Goal: Task Accomplishment & Management: Manage account settings

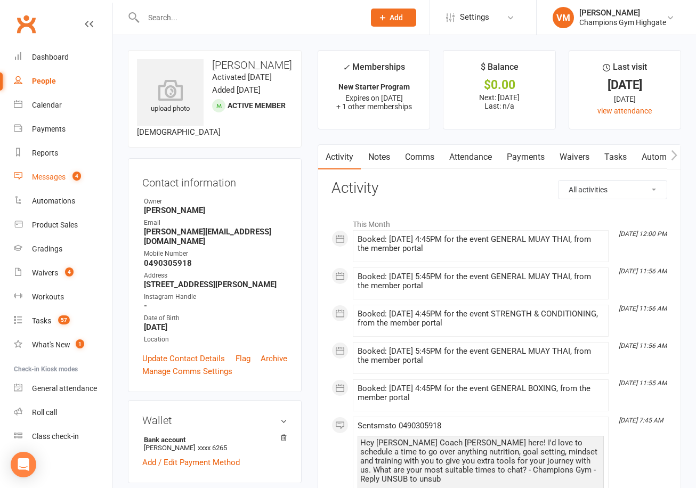
click at [66, 186] on link "Messages 4" at bounding box center [63, 177] width 99 height 24
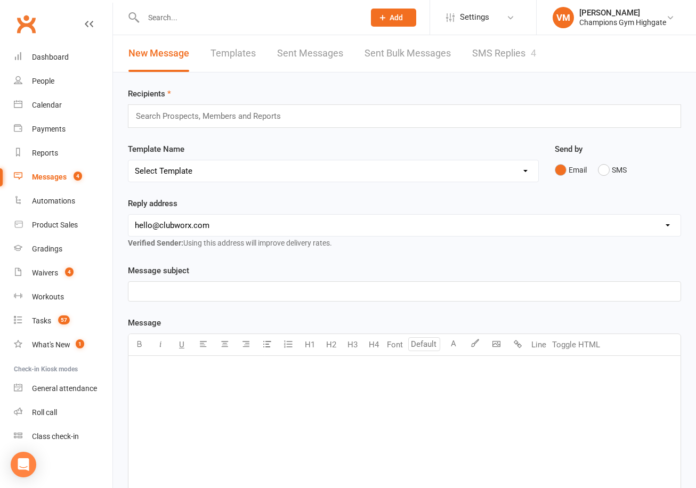
click at [487, 54] on link "SMS Replies 4" at bounding box center [504, 53] width 64 height 37
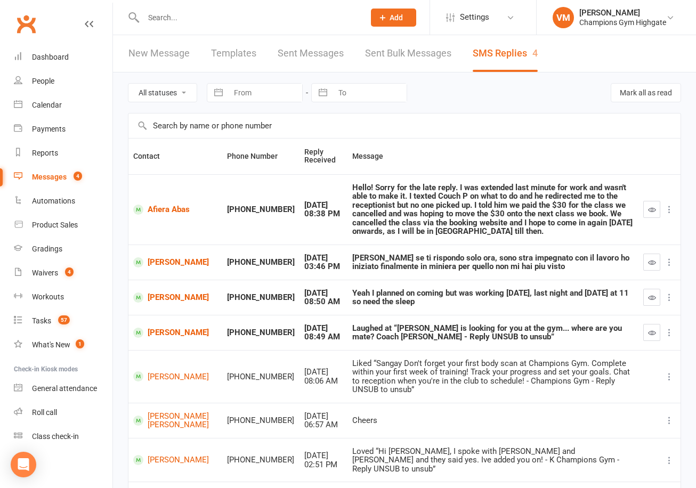
click at [50, 173] on div "Messages" at bounding box center [49, 177] width 35 height 9
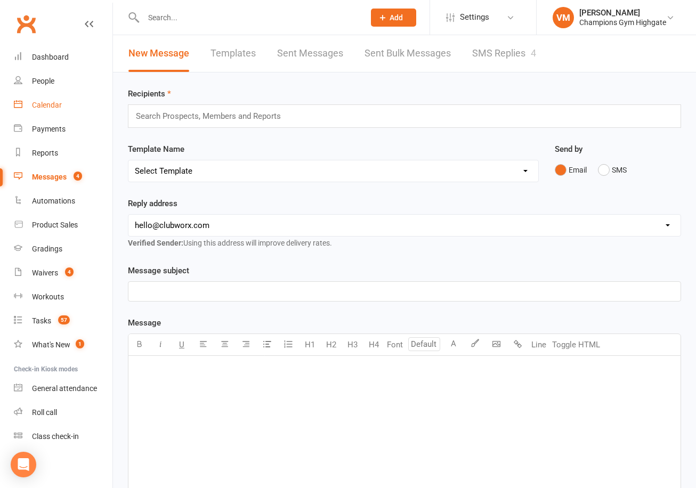
click at [58, 110] on link "Calendar" at bounding box center [63, 105] width 99 height 24
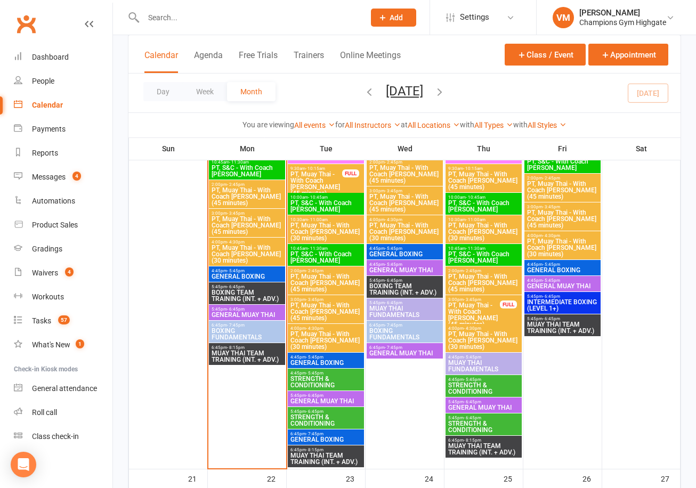
scroll to position [1460, 0]
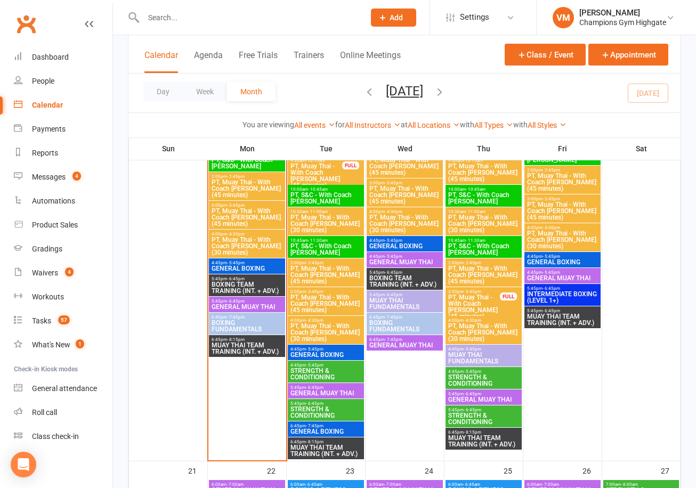
click at [321, 371] on span "STRENGTH & CONDITIONING" at bounding box center [326, 374] width 72 height 13
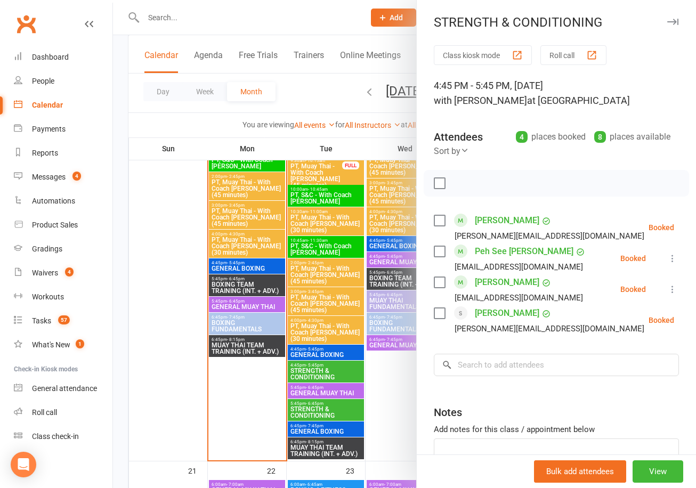
click at [316, 410] on div at bounding box center [404, 244] width 583 height 488
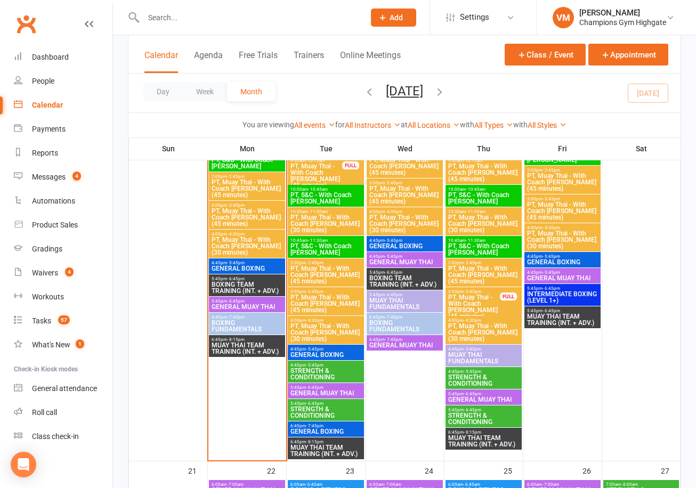
click at [316, 410] on span "STRENGTH & CONDITIONING" at bounding box center [326, 412] width 72 height 13
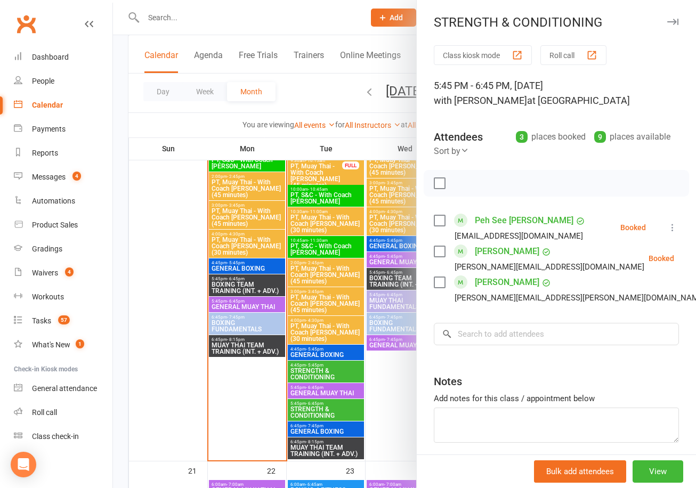
click at [316, 410] on div at bounding box center [404, 244] width 583 height 488
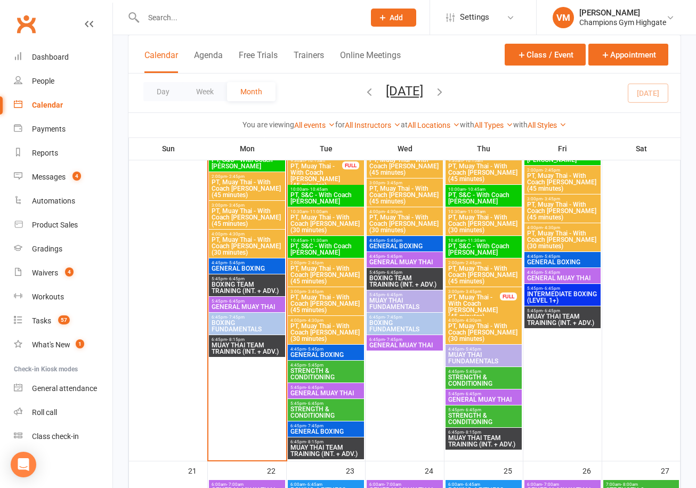
click at [320, 373] on span "STRENGTH & CONDITIONING" at bounding box center [326, 374] width 72 height 13
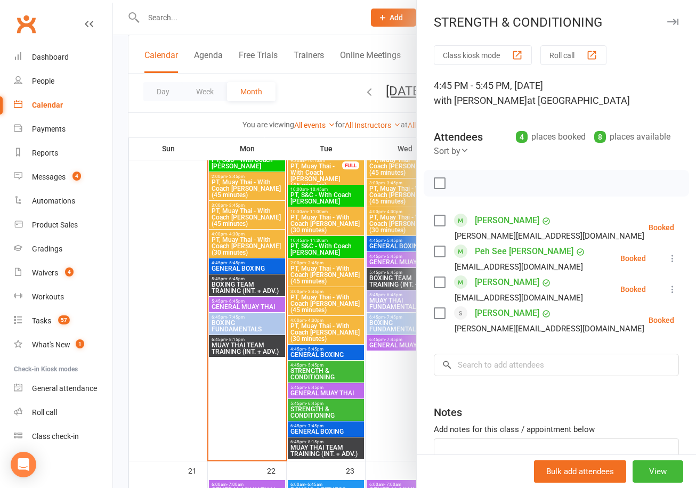
click at [387, 406] on div at bounding box center [404, 244] width 583 height 488
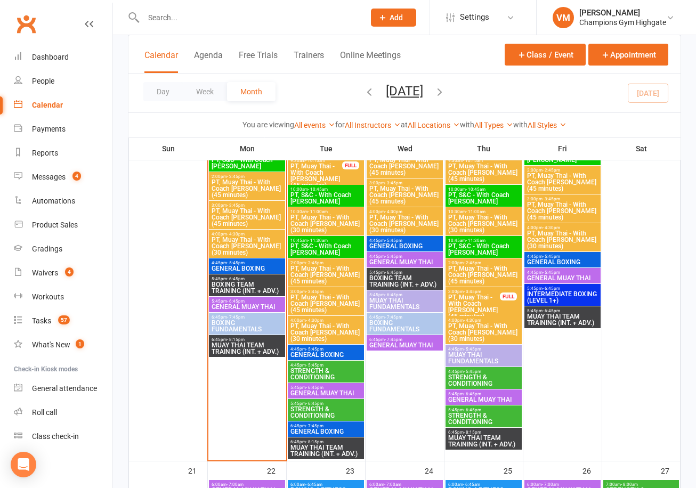
click at [466, 379] on span "STRENGTH & CONDITIONING" at bounding box center [484, 380] width 72 height 13
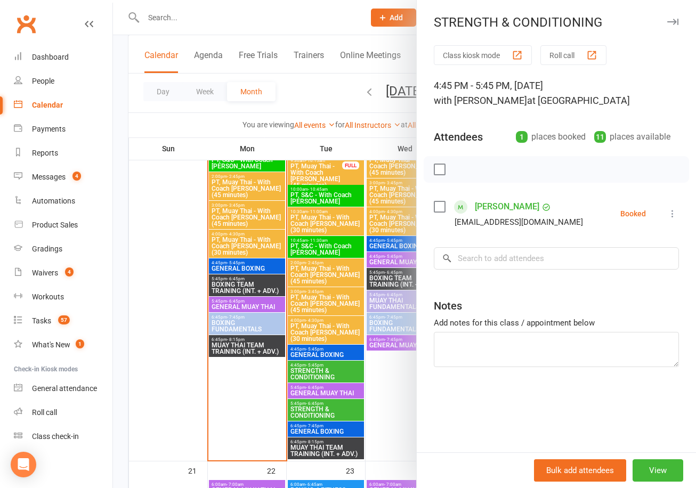
click at [390, 381] on div at bounding box center [404, 244] width 583 height 488
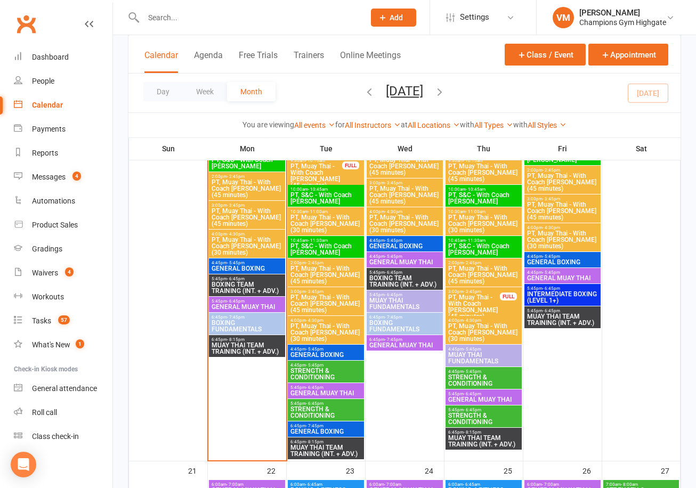
click at [466, 411] on span "- 6:45pm" at bounding box center [473, 410] width 18 height 5
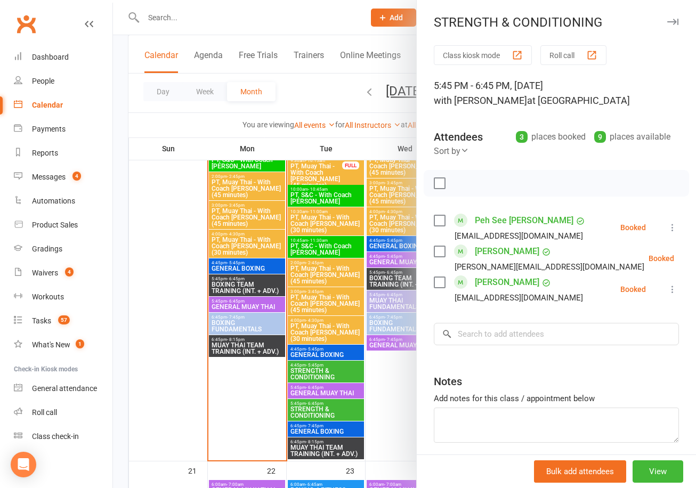
click at [396, 405] on div at bounding box center [404, 244] width 583 height 488
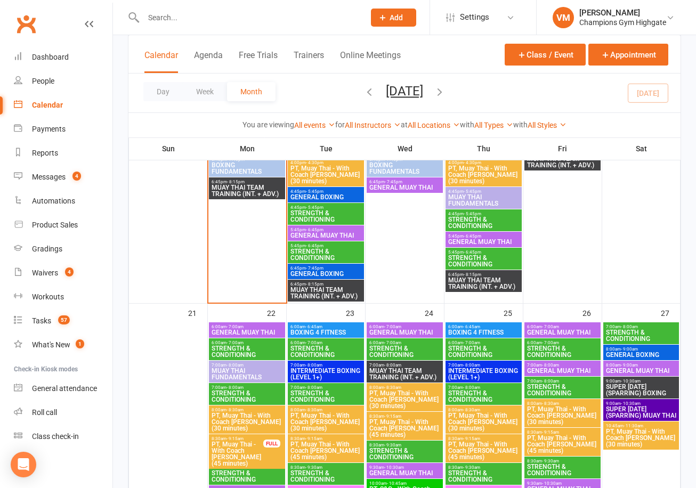
scroll to position [1620, 0]
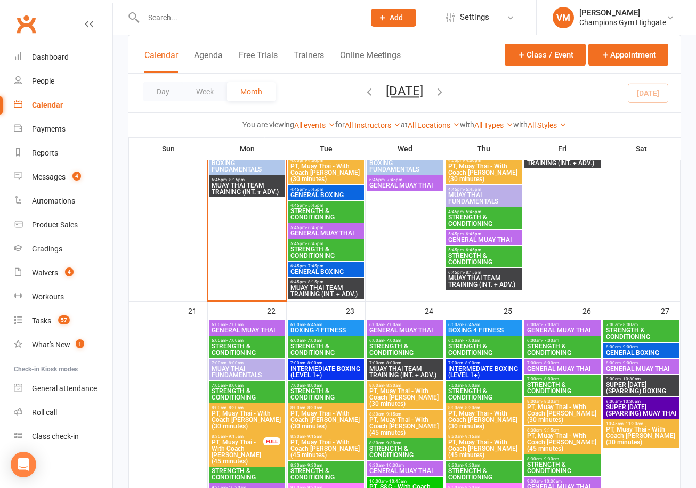
click at [56, 102] on div "Calendar" at bounding box center [47, 105] width 31 height 9
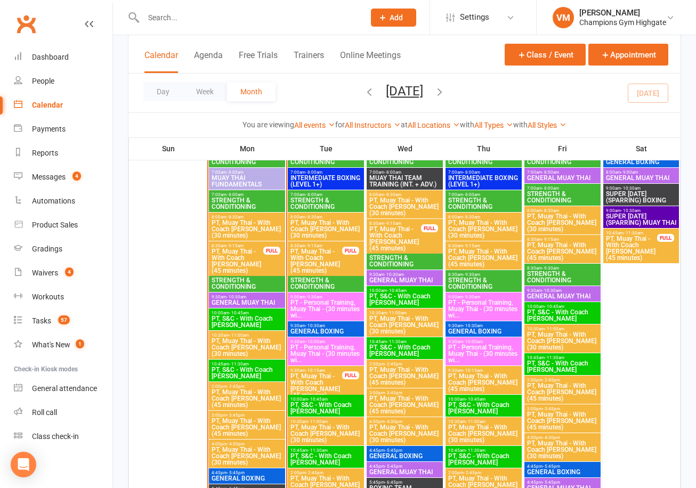
scroll to position [1247, 0]
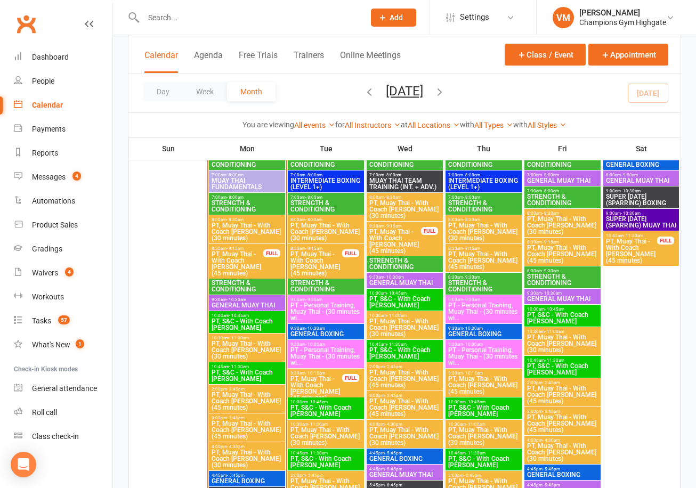
click at [234, 288] on span "STRENGTH & CONDITIONING" at bounding box center [247, 286] width 72 height 13
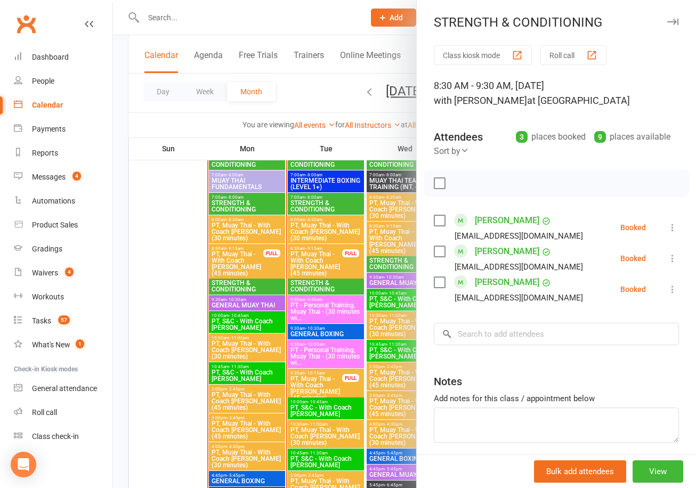
click at [236, 278] on div at bounding box center [404, 244] width 583 height 488
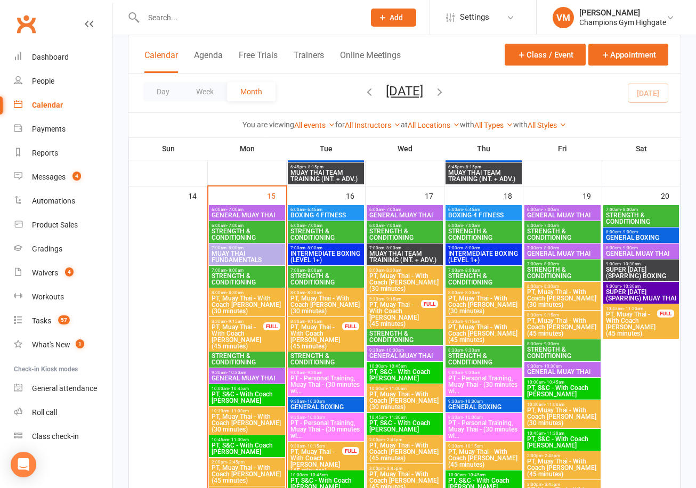
scroll to position [1174, 0]
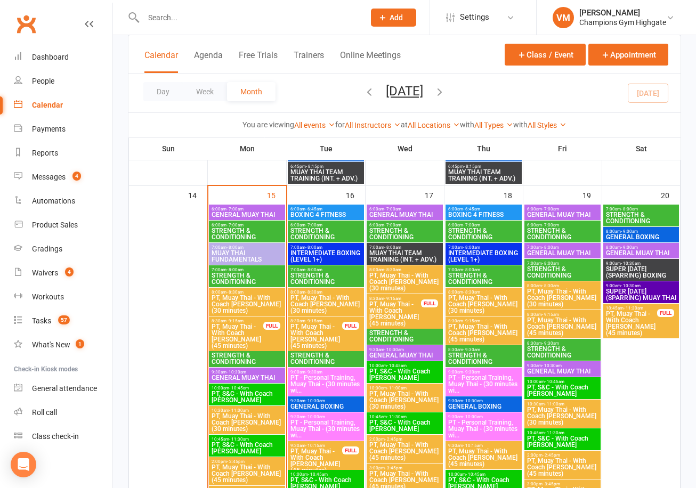
click at [323, 355] on span "STRENGTH & CONDITIONING" at bounding box center [326, 358] width 72 height 13
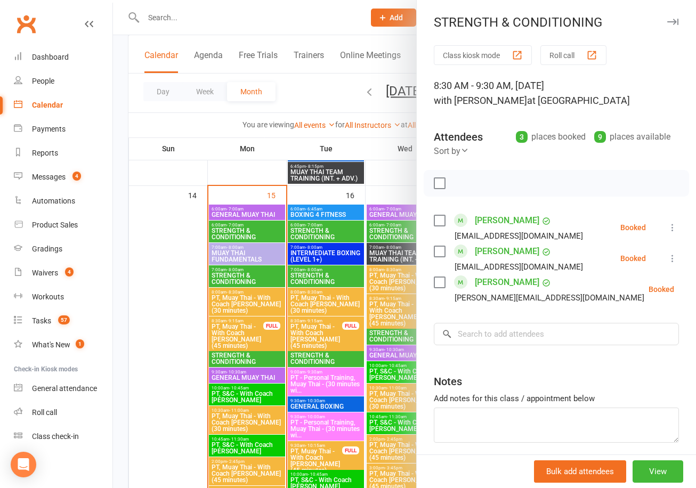
click at [321, 355] on div at bounding box center [404, 244] width 583 height 488
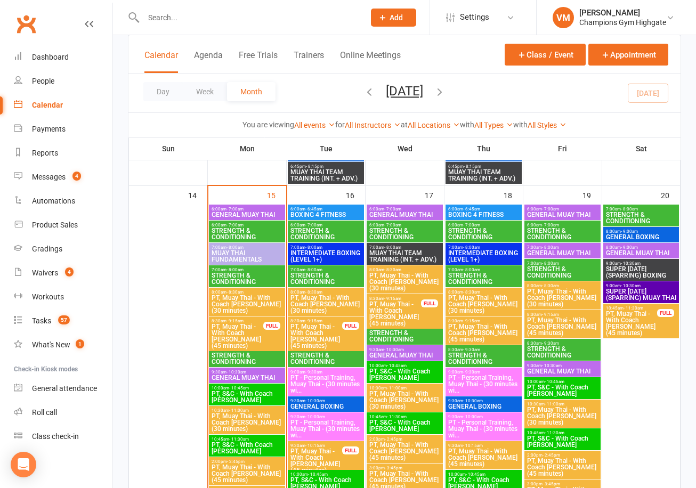
click at [405, 328] on span "8:30am - 9:30am" at bounding box center [405, 327] width 72 height 5
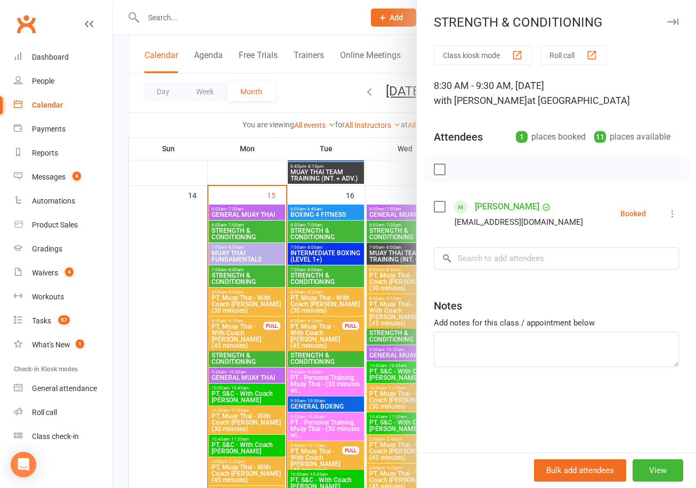
click at [379, 332] on div at bounding box center [404, 244] width 583 height 488
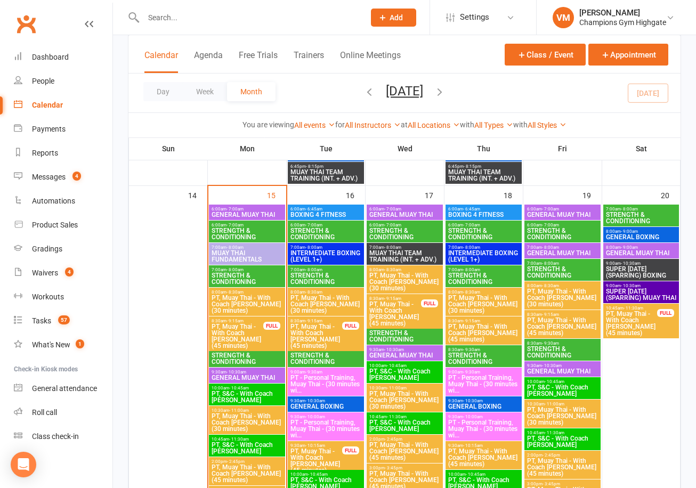
click at [415, 228] on span "STRENGTH & CONDITIONING" at bounding box center [405, 234] width 72 height 13
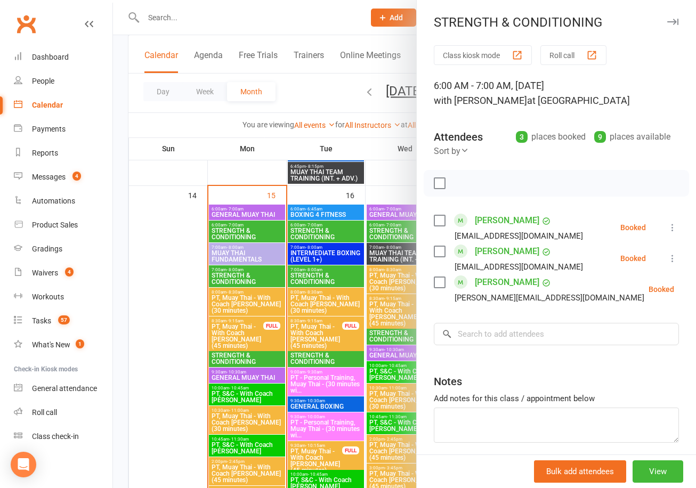
click at [400, 231] on div at bounding box center [404, 244] width 583 height 488
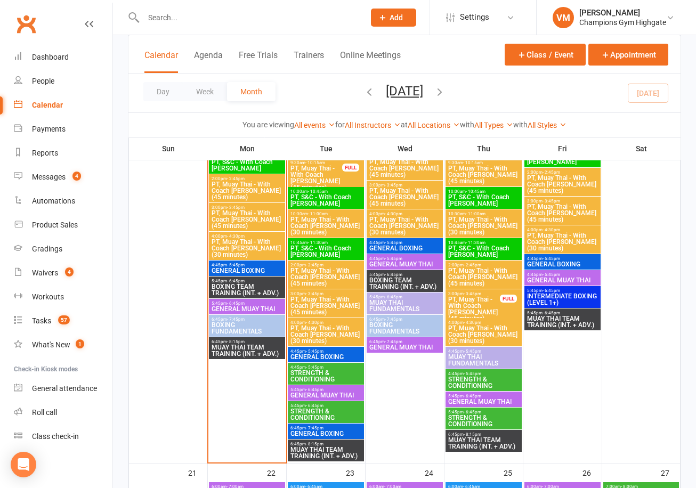
scroll to position [1504, 0]
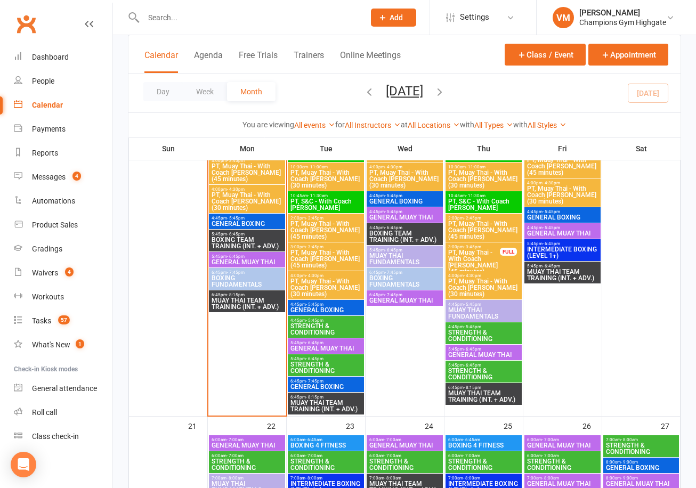
click at [42, 102] on div "Calendar" at bounding box center [47, 105] width 31 height 9
click at [164, 11] on input "text" at bounding box center [248, 17] width 217 height 15
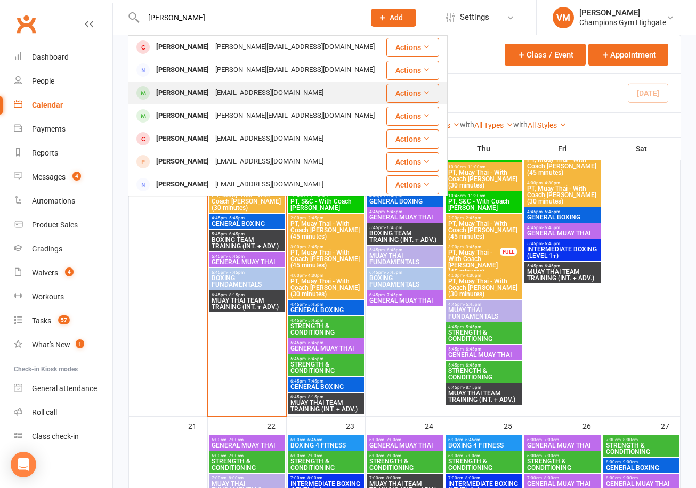
type input "anthony n"
click at [188, 90] on div "Anthony Nguyen" at bounding box center [182, 92] width 59 height 15
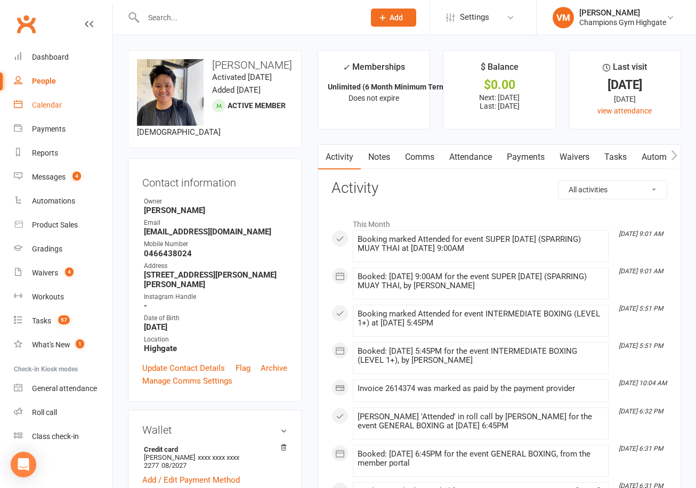
click at [58, 111] on link "Calendar" at bounding box center [63, 105] width 99 height 24
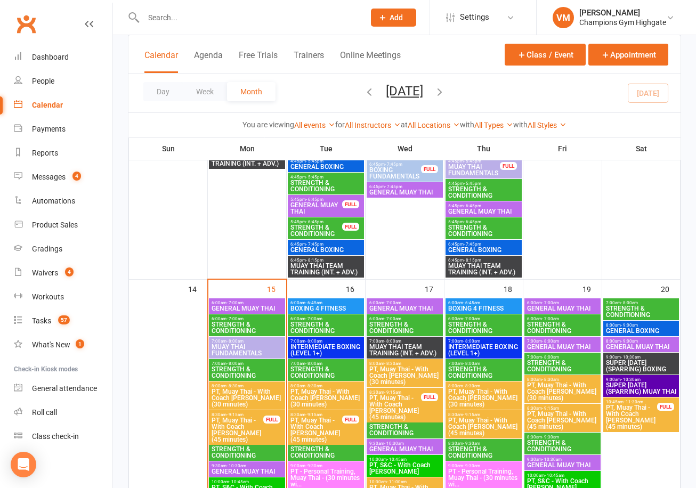
scroll to position [1208, 0]
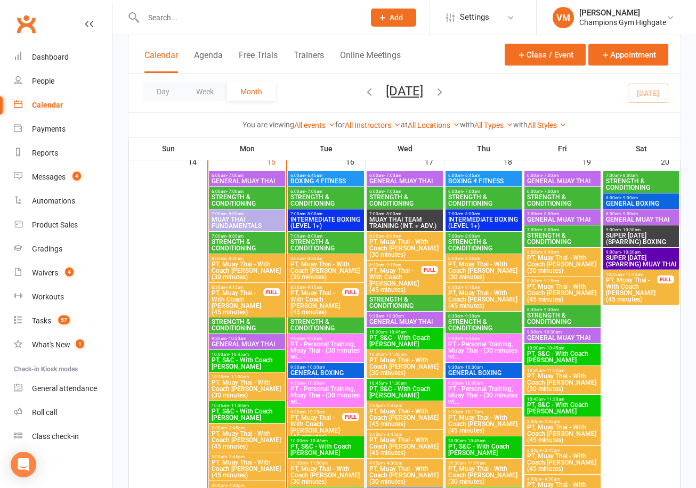
click at [236, 319] on span "STRENGTH & CONDITIONING" at bounding box center [247, 325] width 72 height 13
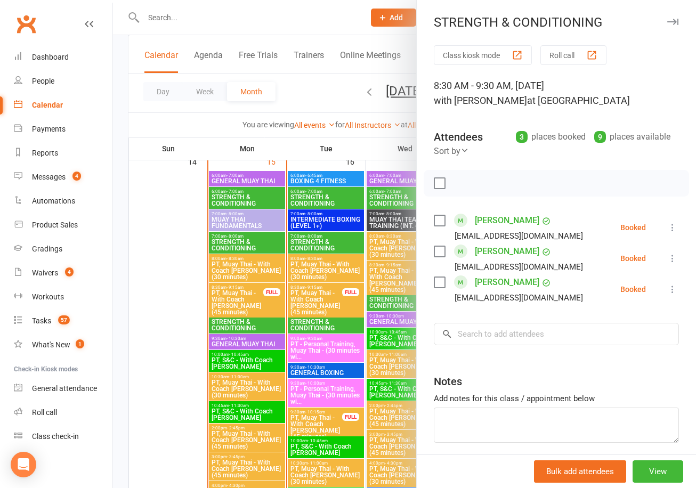
click at [439, 220] on label at bounding box center [439, 220] width 11 height 11
click at [437, 288] on div "Samantha Royle sambellroyle@gmail.com" at bounding box center [511, 289] width 154 height 31
click at [439, 283] on label at bounding box center [439, 282] width 11 height 11
click at [468, 183] on icon "button" at bounding box center [463, 183] width 9 height 9
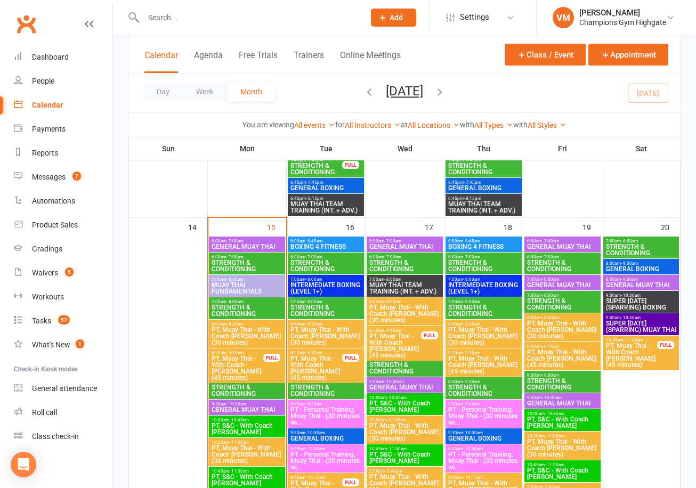
scroll to position [1146, 0]
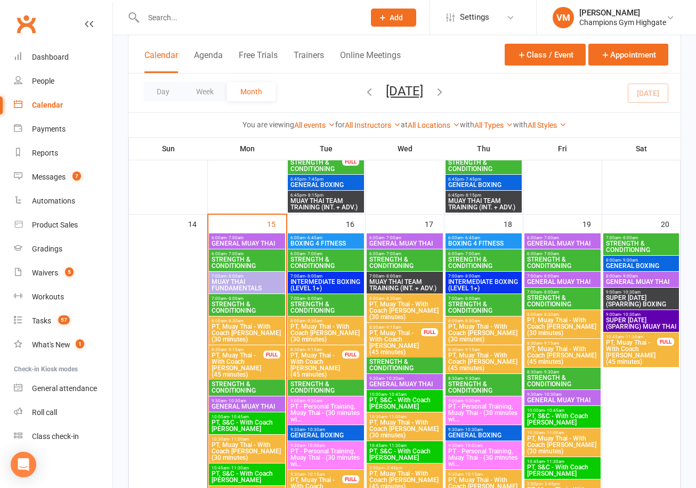
click at [231, 376] on span "- 9:30am" at bounding box center [235, 378] width 17 height 5
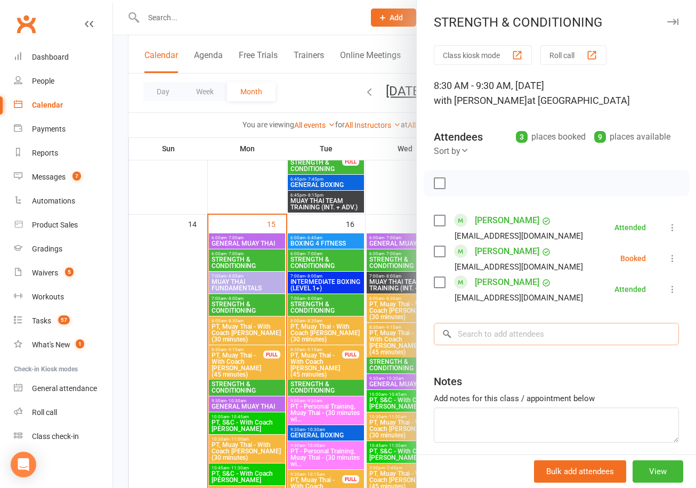
click at [488, 335] on input "search" at bounding box center [556, 334] width 245 height 22
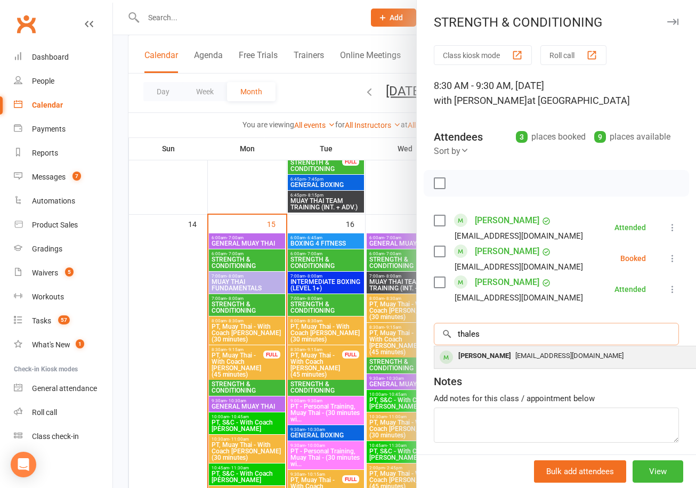
type input "thales"
click at [495, 357] on div "[PERSON_NAME]" at bounding box center [484, 356] width 61 height 15
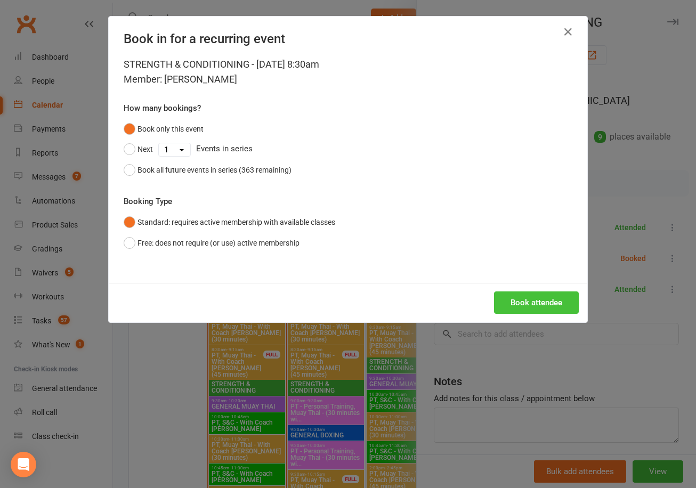
click at [510, 304] on button "Book attendee" at bounding box center [536, 303] width 85 height 22
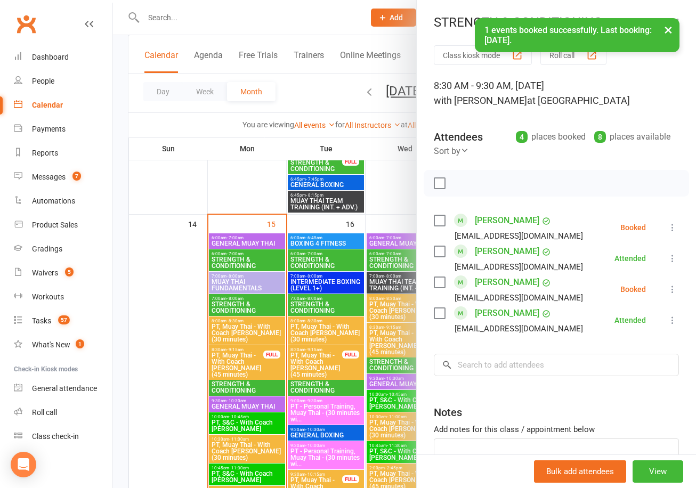
click at [439, 220] on label at bounding box center [439, 220] width 11 height 11
click at [462, 182] on icon "button" at bounding box center [463, 184] width 12 height 12
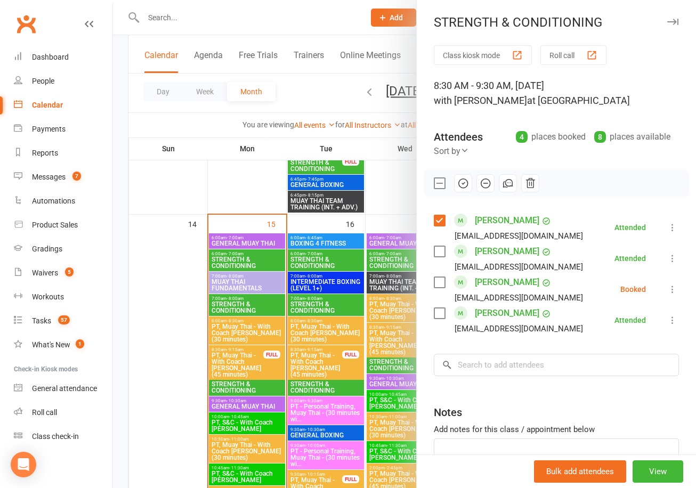
click at [440, 220] on label at bounding box center [439, 220] width 11 height 11
